Goal: Task Accomplishment & Management: Manage account settings

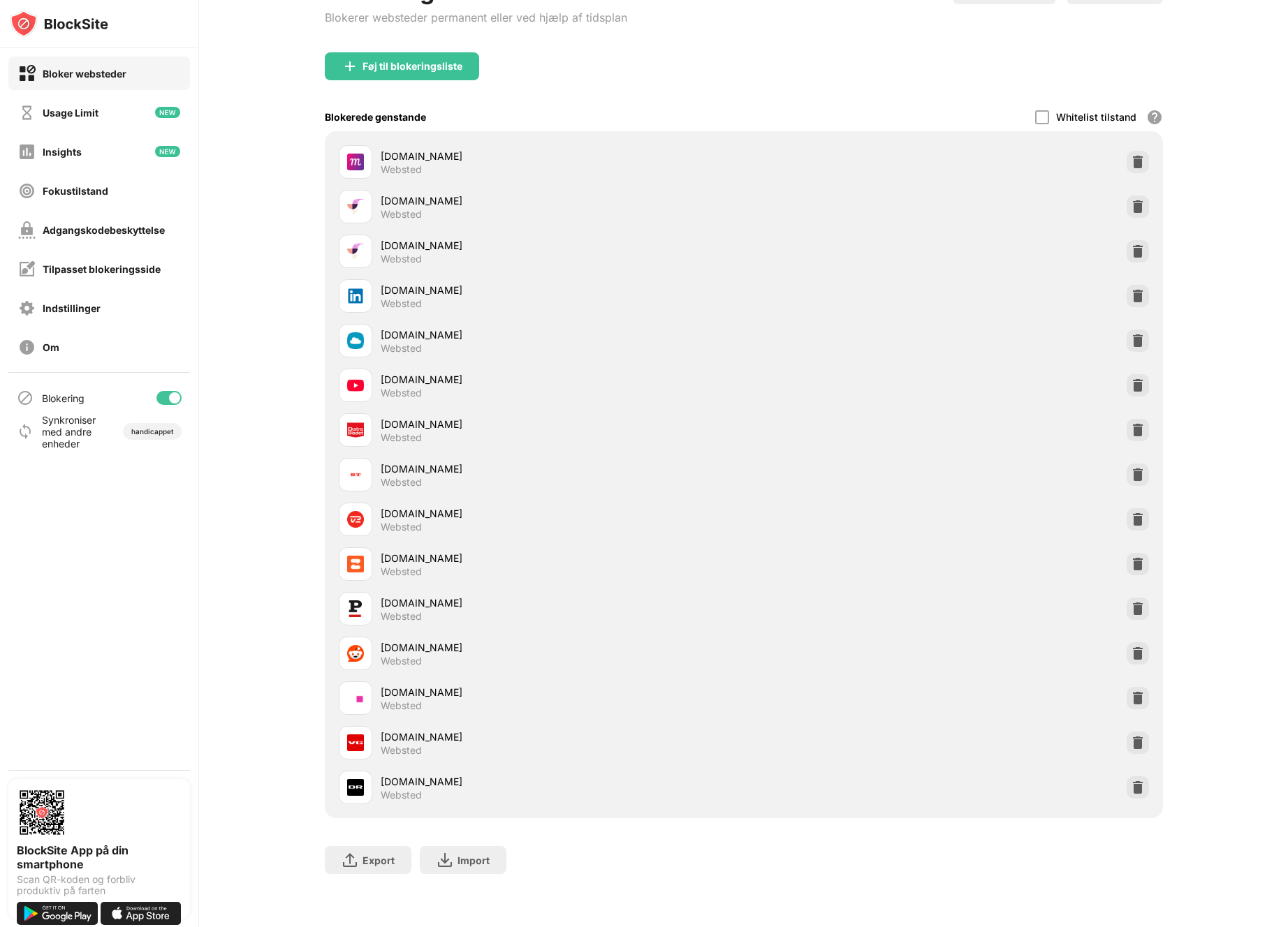
scroll to position [121, 0]
click at [1127, 781] on div at bounding box center [1138, 788] width 22 height 22
